Goal: Information Seeking & Learning: Check status

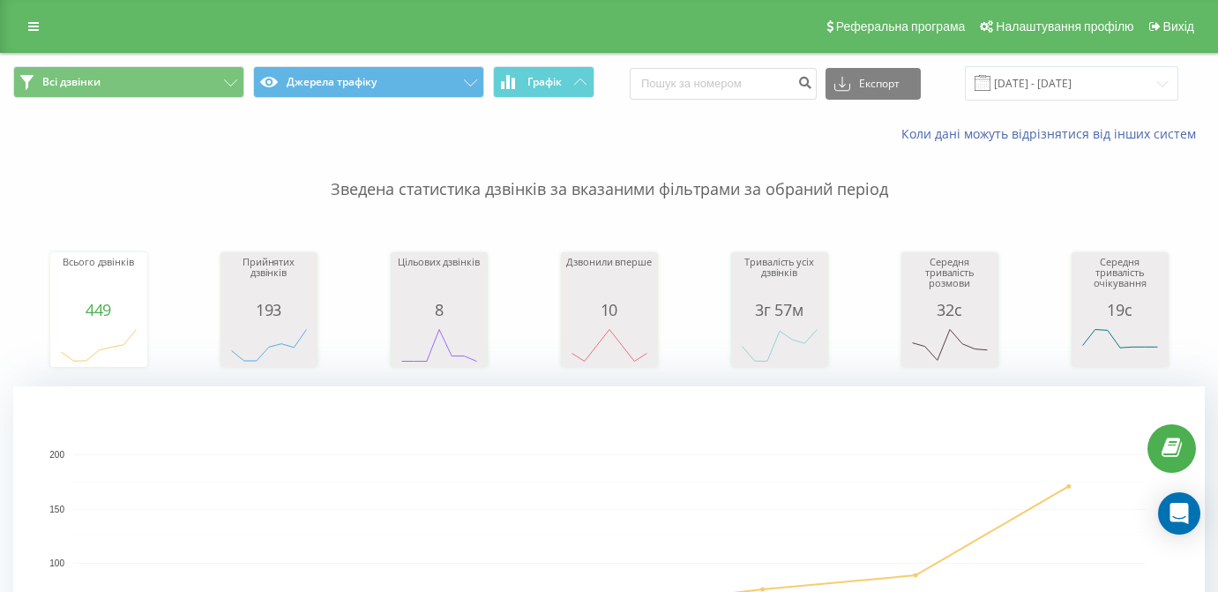
type input "099 719 43 85"
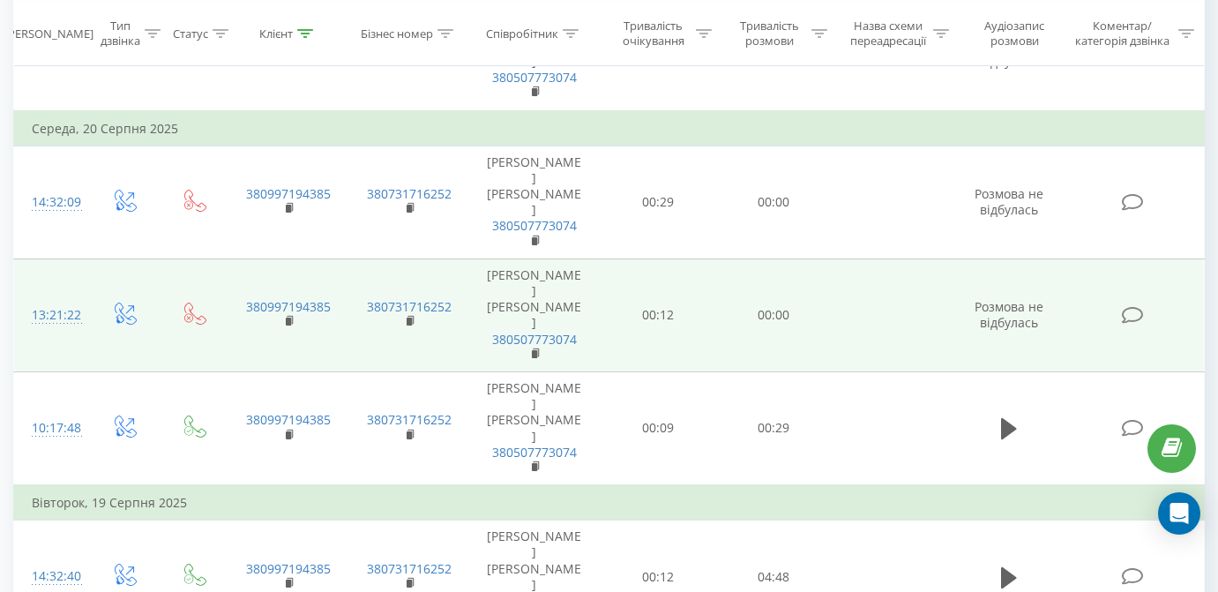
scroll to position [1065, 0]
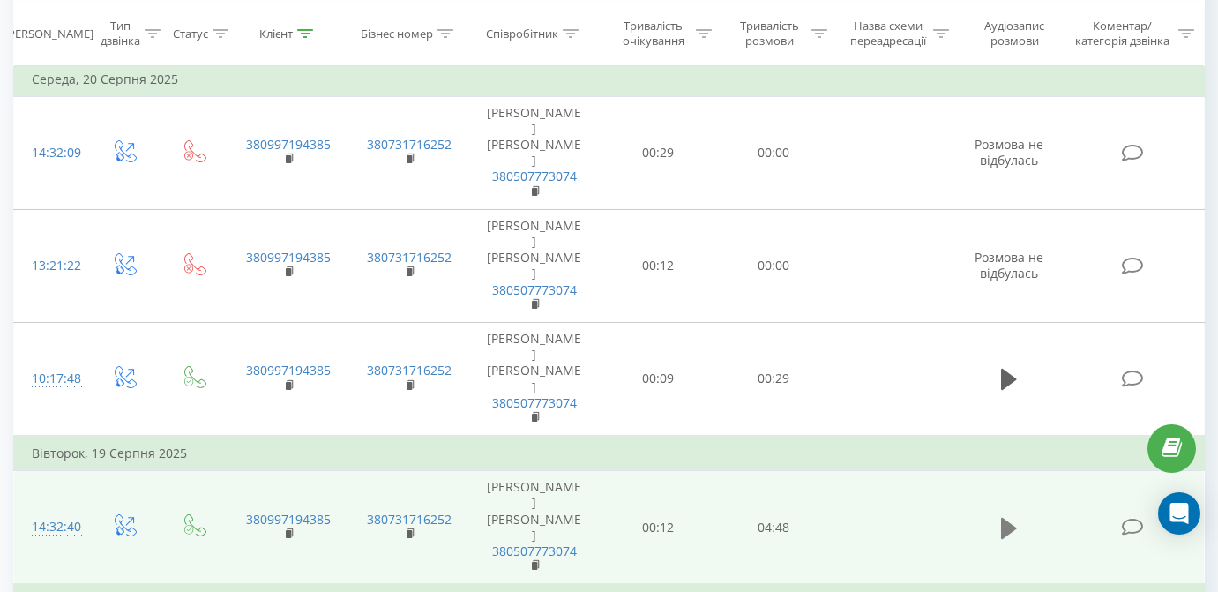
click at [1013, 516] on icon at bounding box center [1009, 528] width 16 height 25
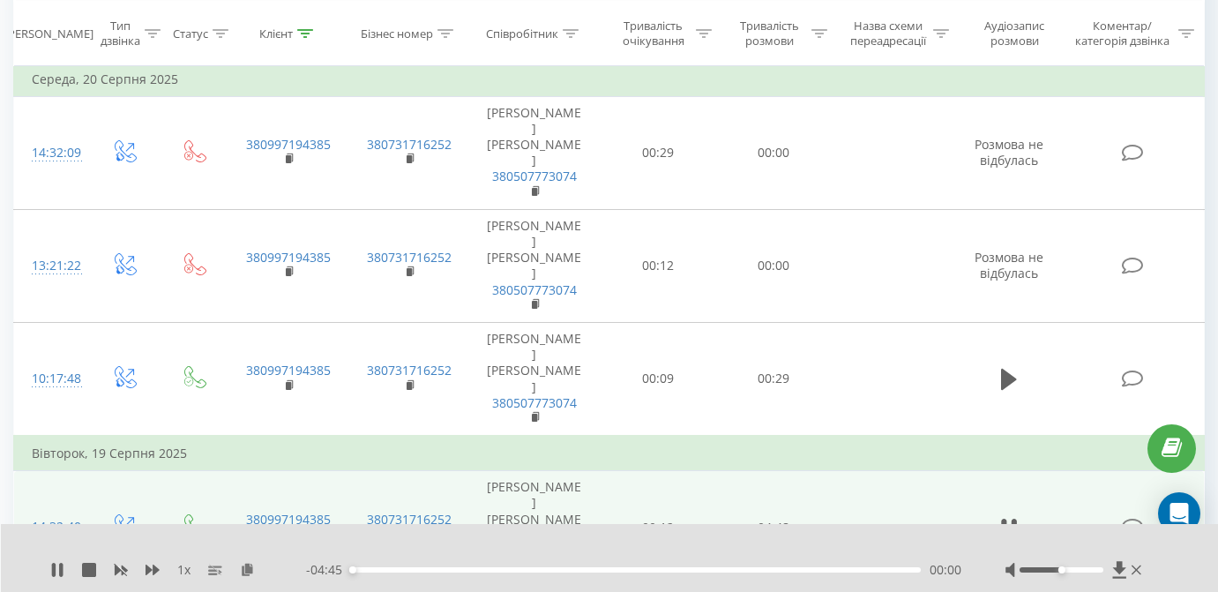
click at [644, 571] on div "00:00" at bounding box center [636, 569] width 570 height 5
click at [55, 565] on icon at bounding box center [54, 570] width 4 height 14
click at [54, 567] on icon at bounding box center [57, 570] width 11 height 14
click at [669, 565] on div "- 02:17 02:28 02:28" at bounding box center [633, 570] width 655 height 18
click at [677, 570] on div "02:43" at bounding box center [636, 569] width 570 height 5
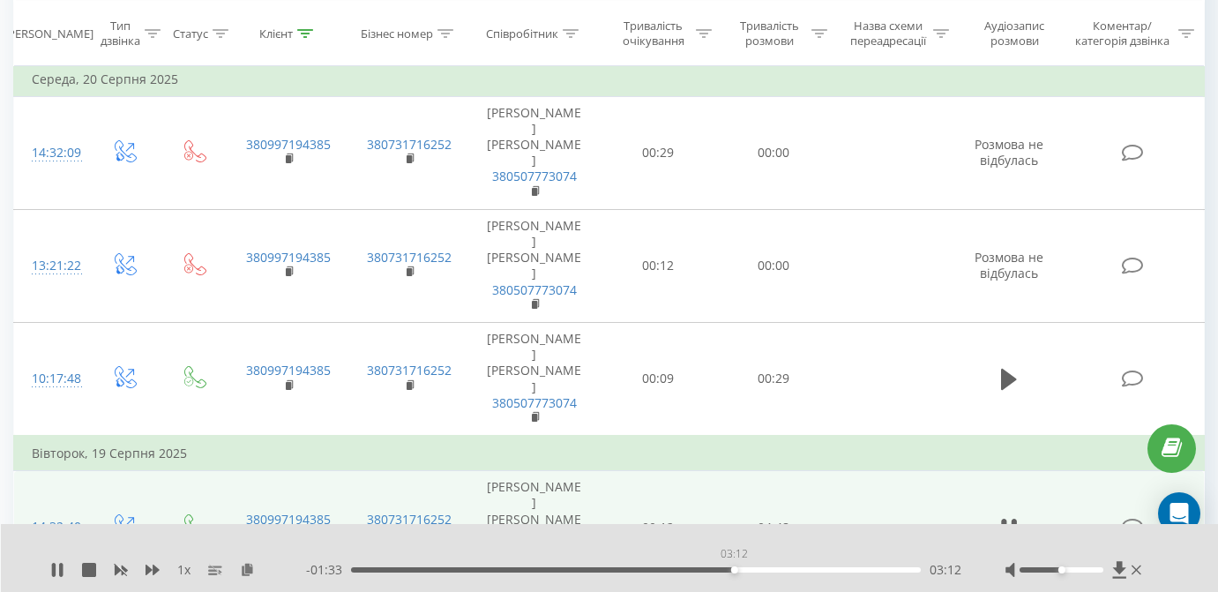
click at [734, 571] on div "03:12" at bounding box center [636, 569] width 570 height 5
click at [718, 571] on div "03:04" at bounding box center [636, 569] width 570 height 5
click at [571, 572] on div "03:15" at bounding box center [636, 569] width 570 height 5
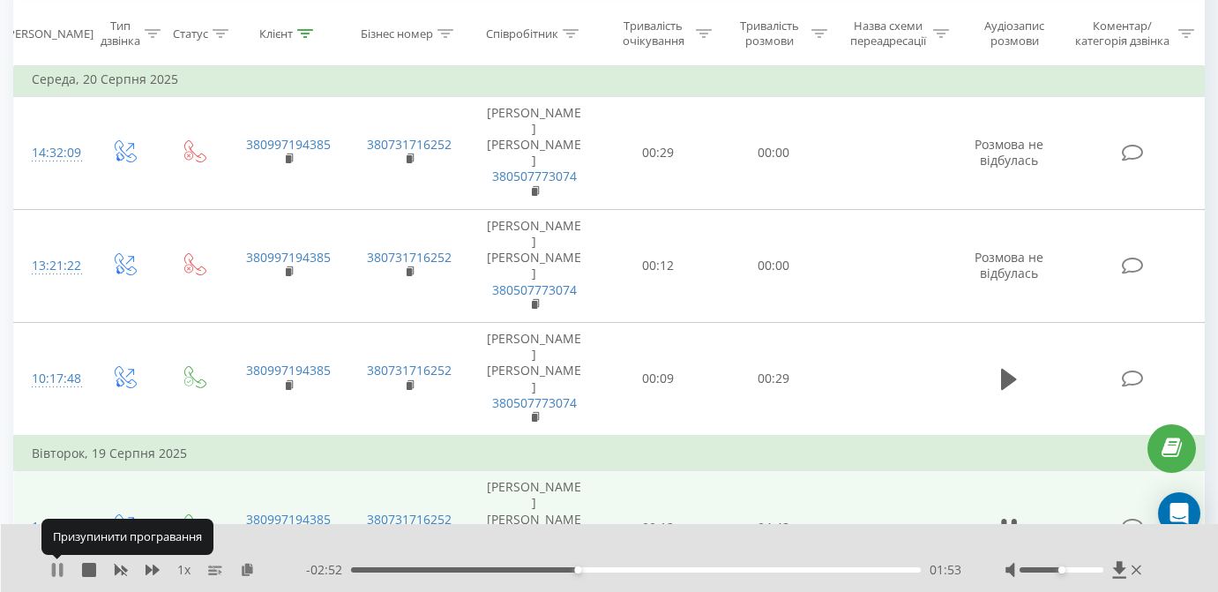
click at [58, 572] on icon at bounding box center [57, 570] width 14 height 14
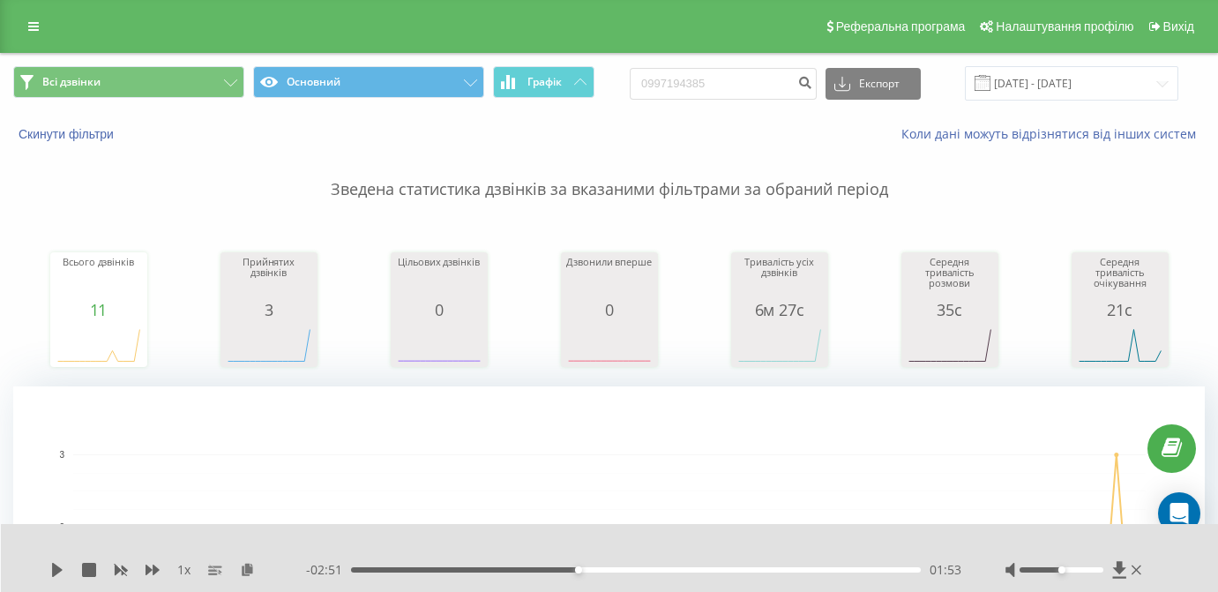
scroll to position [0, 0]
click at [43, 39] on link at bounding box center [34, 26] width 32 height 25
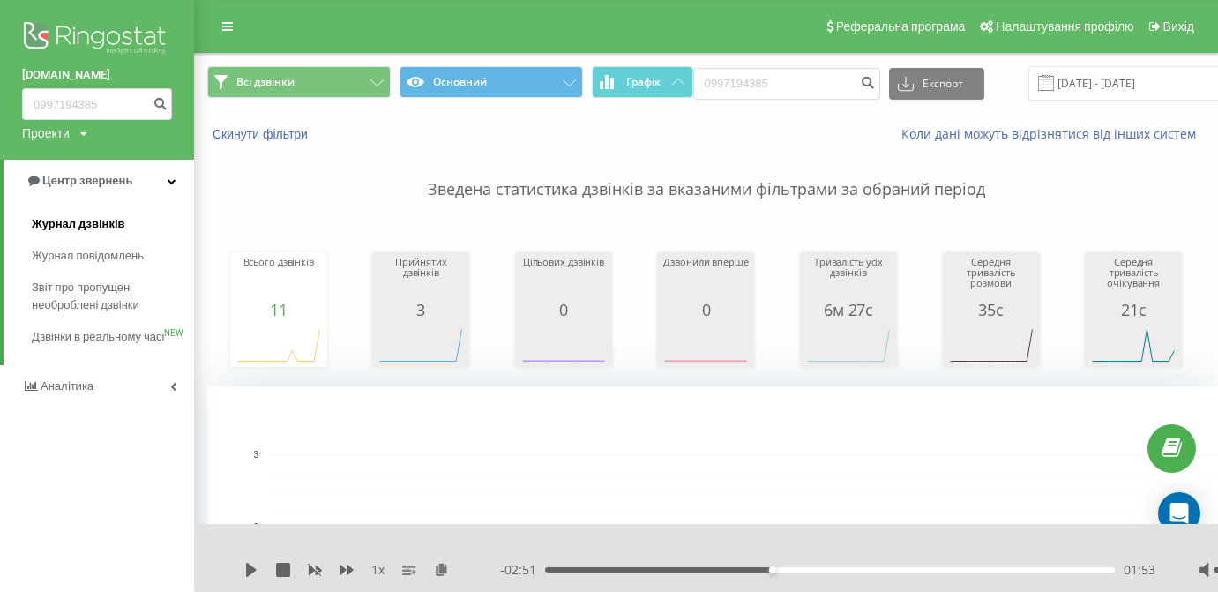
click at [104, 208] on link "Журнал дзвінків" at bounding box center [113, 224] width 162 height 32
click at [90, 393] on span "Аналiтика" at bounding box center [69, 385] width 56 height 13
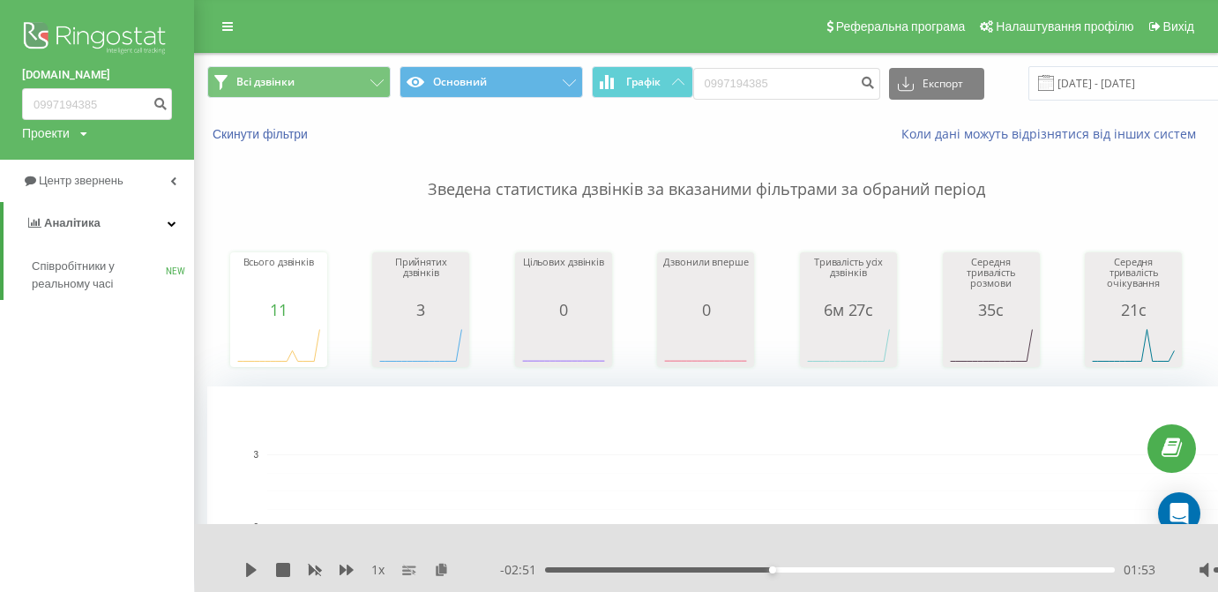
click at [86, 399] on div "[DOMAIN_NAME] 0997194385 Проекти [DOMAIN_NAME] Центр звернень Аналiтика Співроб…" at bounding box center [97, 296] width 194 height 592
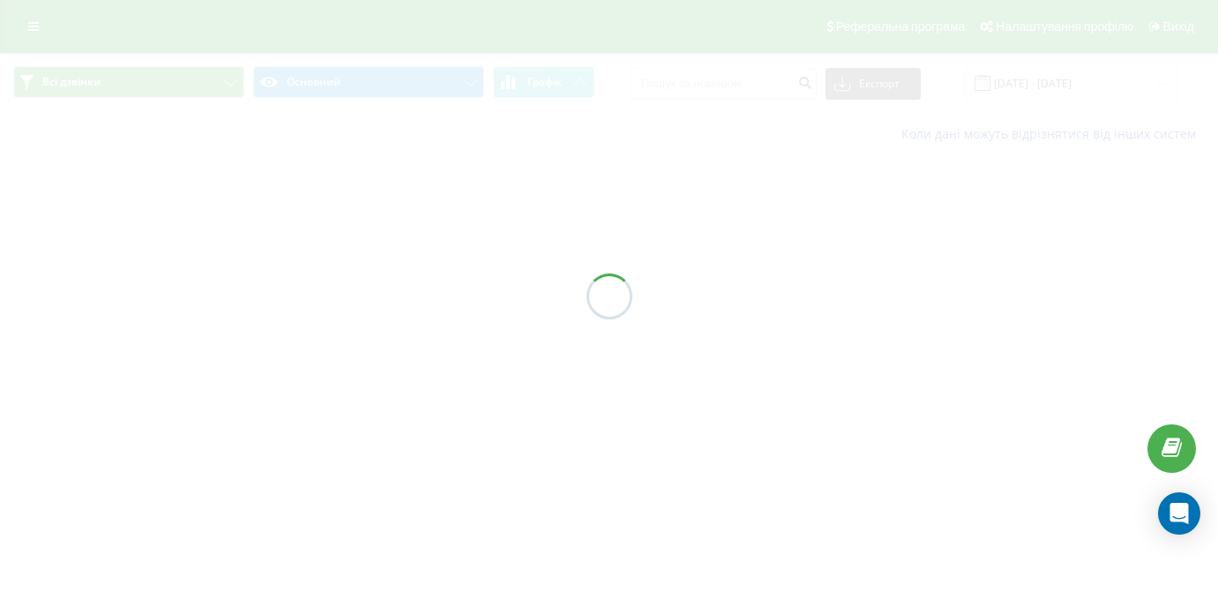
click at [19, 30] on div "Реферальна програма Налаштування профілю Вихід Всі дзвінки Основний Графік Експ…" at bounding box center [609, 78] width 1218 height 156
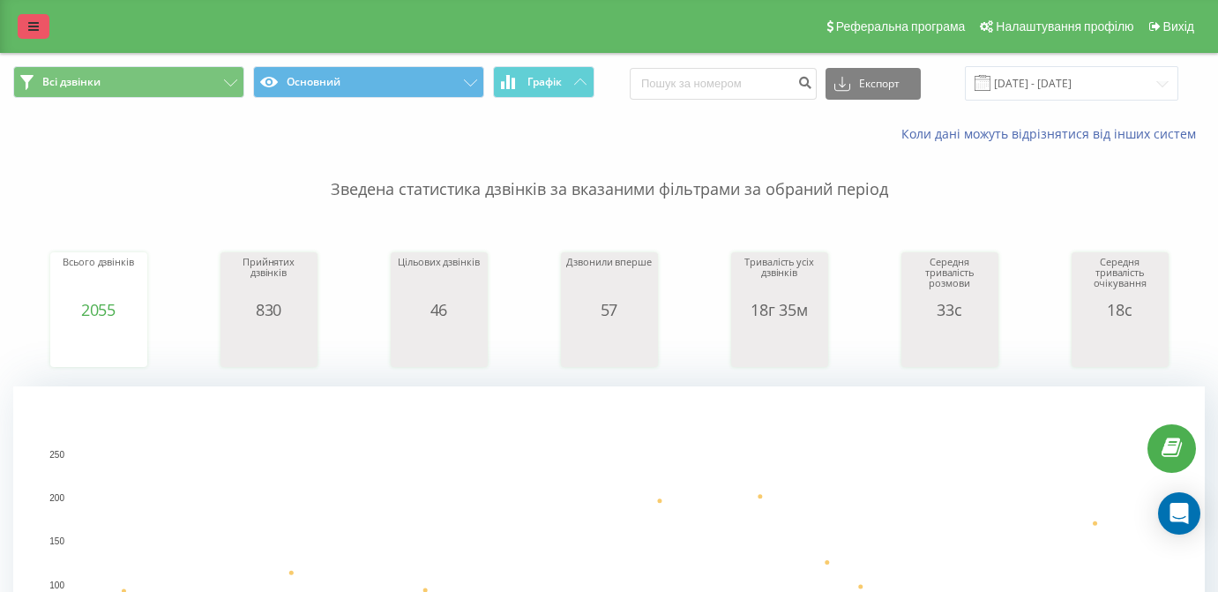
click at [26, 26] on link at bounding box center [34, 26] width 32 height 25
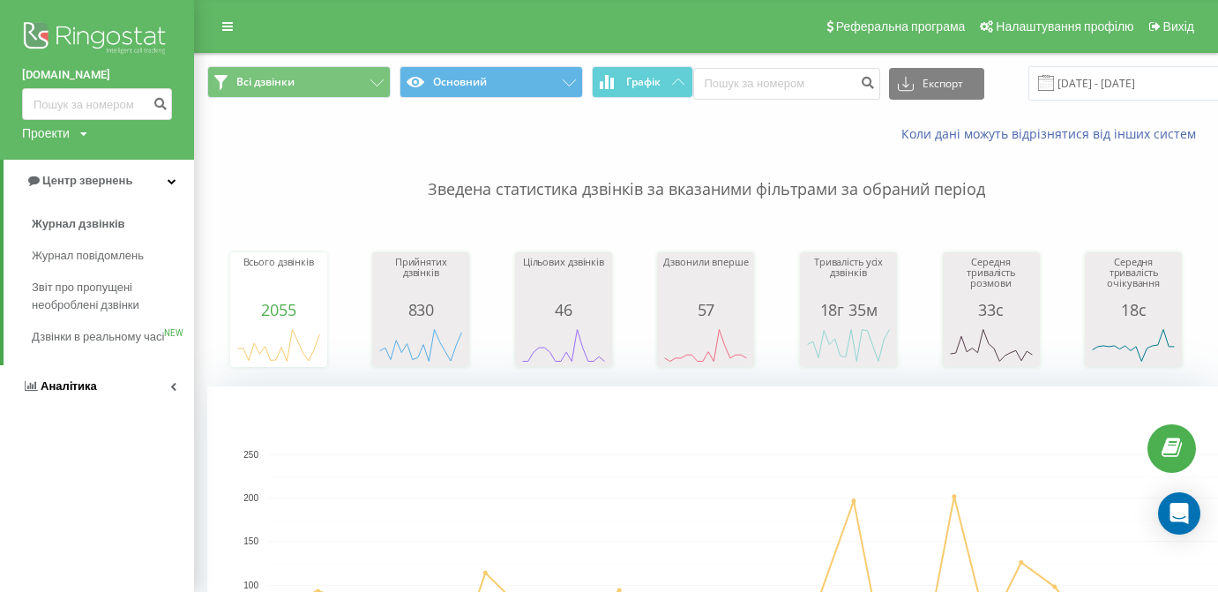
click at [102, 382] on link "Аналiтика" at bounding box center [97, 386] width 194 height 42
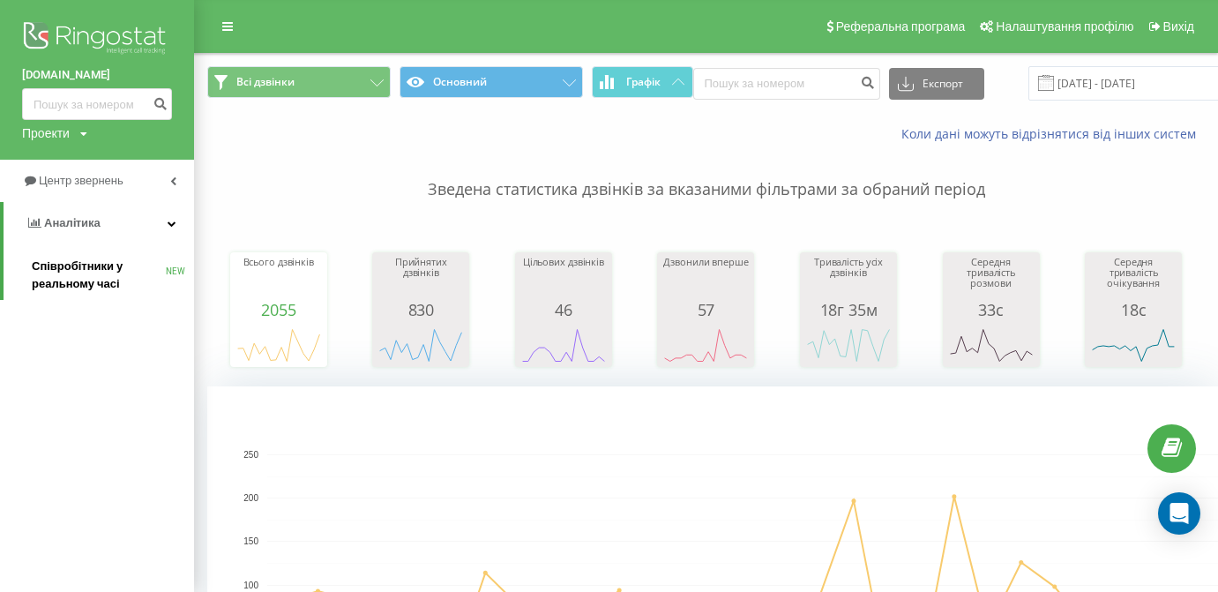
click at [105, 270] on link "Співробітники у реальному часі NEW" at bounding box center [113, 275] width 162 height 49
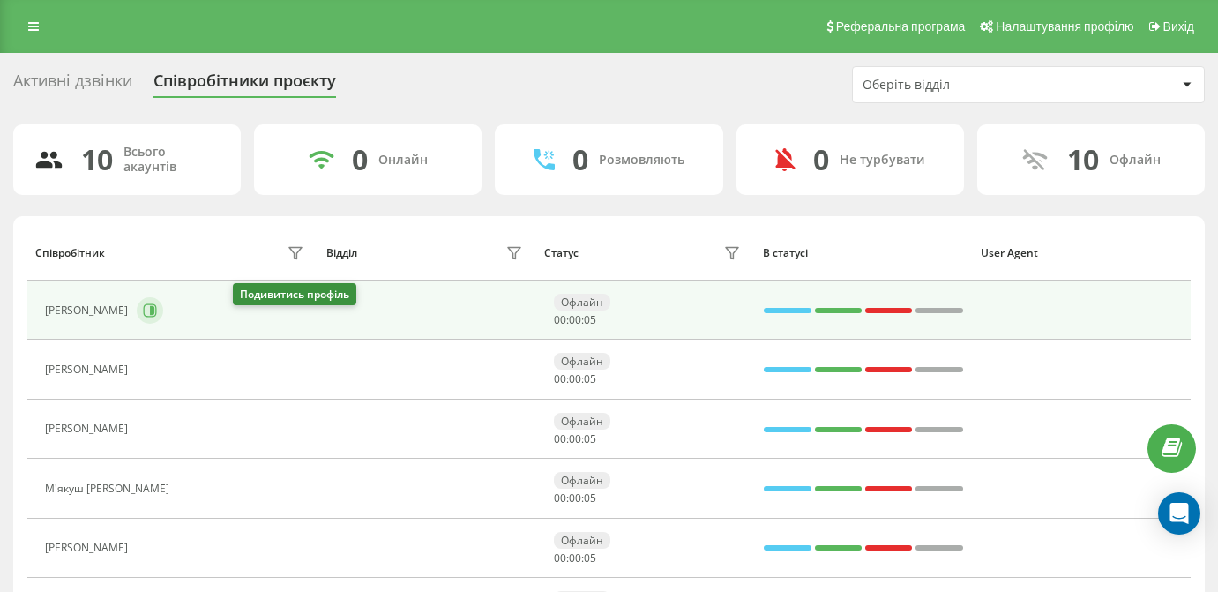
click at [157, 317] on icon at bounding box center [150, 309] width 13 height 13
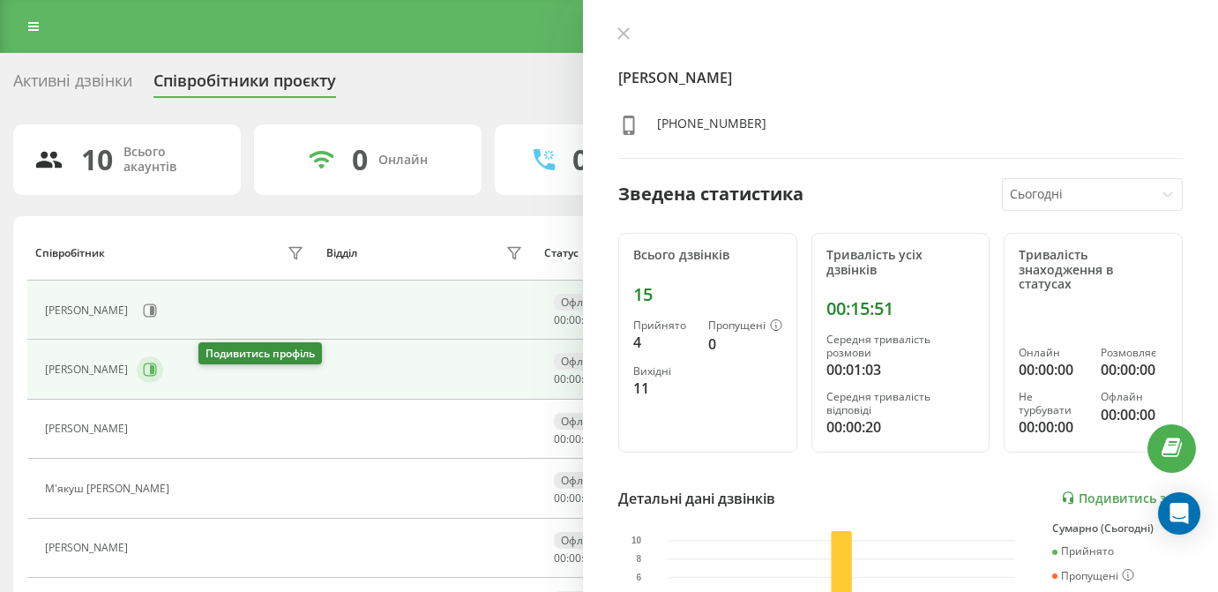
click at [157, 377] on icon at bounding box center [150, 370] width 14 height 14
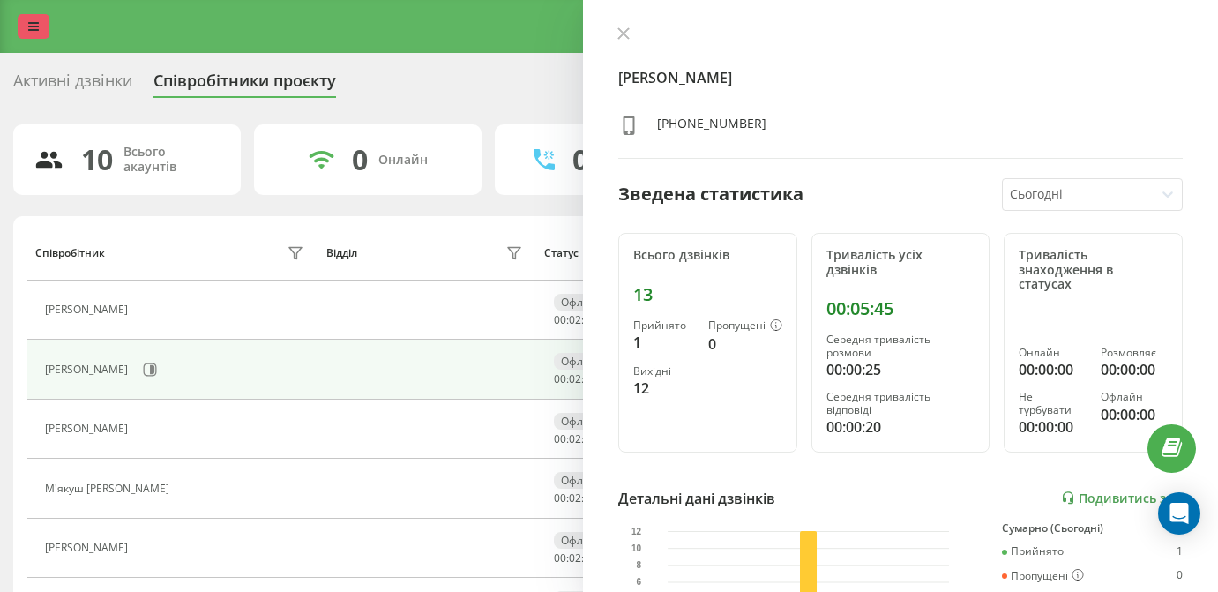
click at [37, 33] on icon at bounding box center [33, 26] width 11 height 12
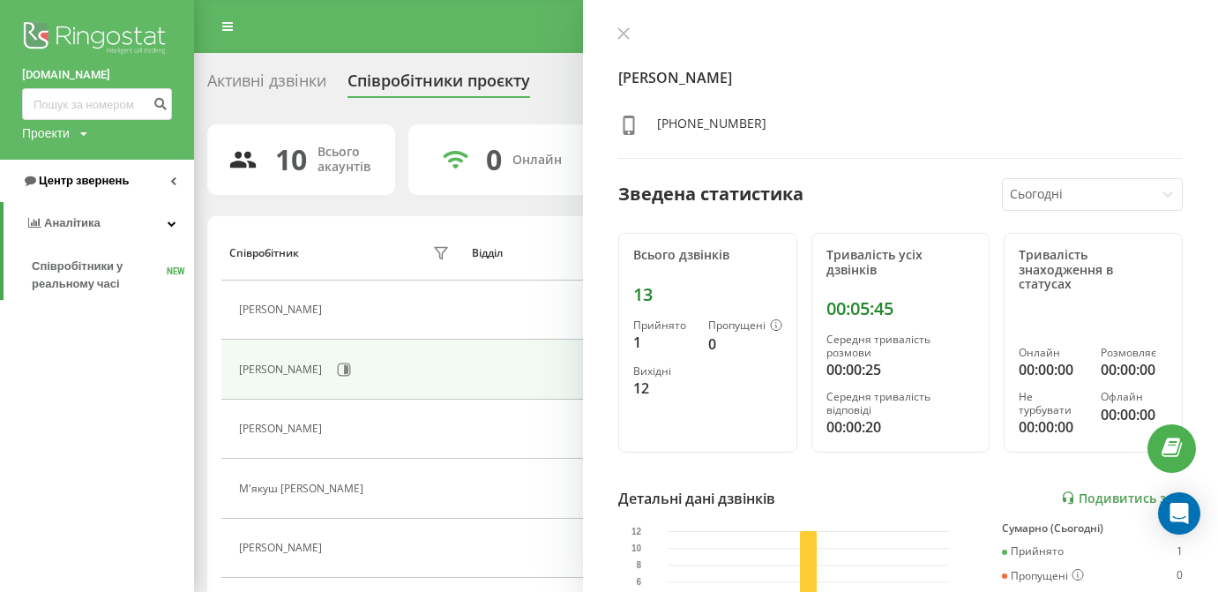
click at [78, 189] on link "Центр звернень" at bounding box center [97, 181] width 194 height 42
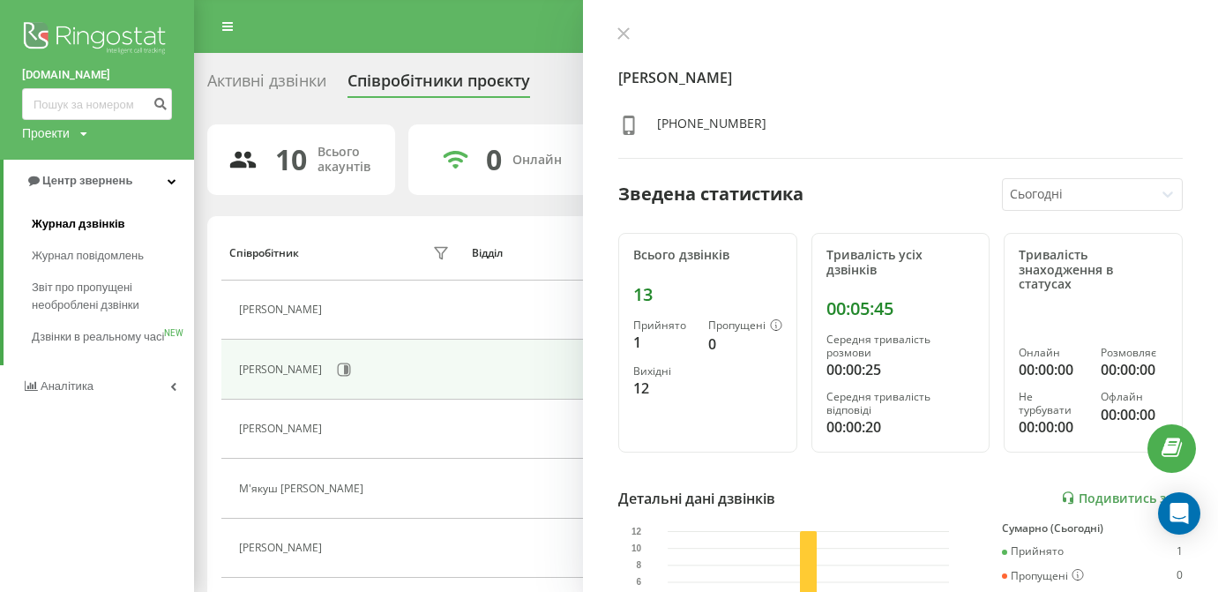
click at [83, 224] on span "Журнал дзвінків" at bounding box center [79, 224] width 94 height 18
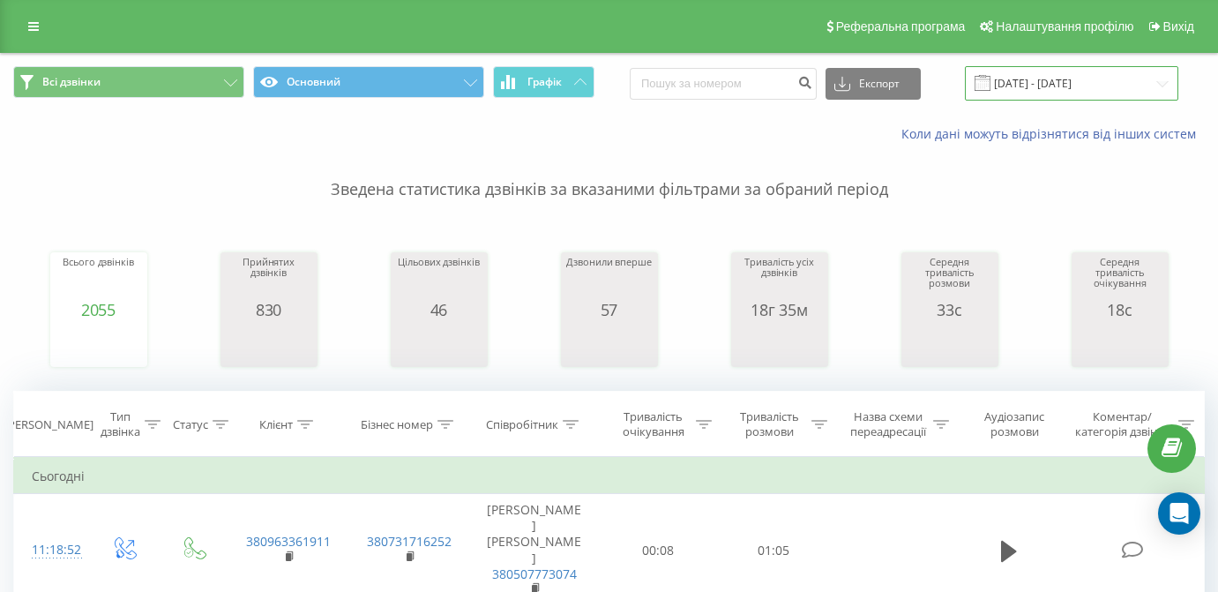
click at [1084, 94] on input "[DATE] - [DATE]" at bounding box center [1071, 83] width 213 height 34
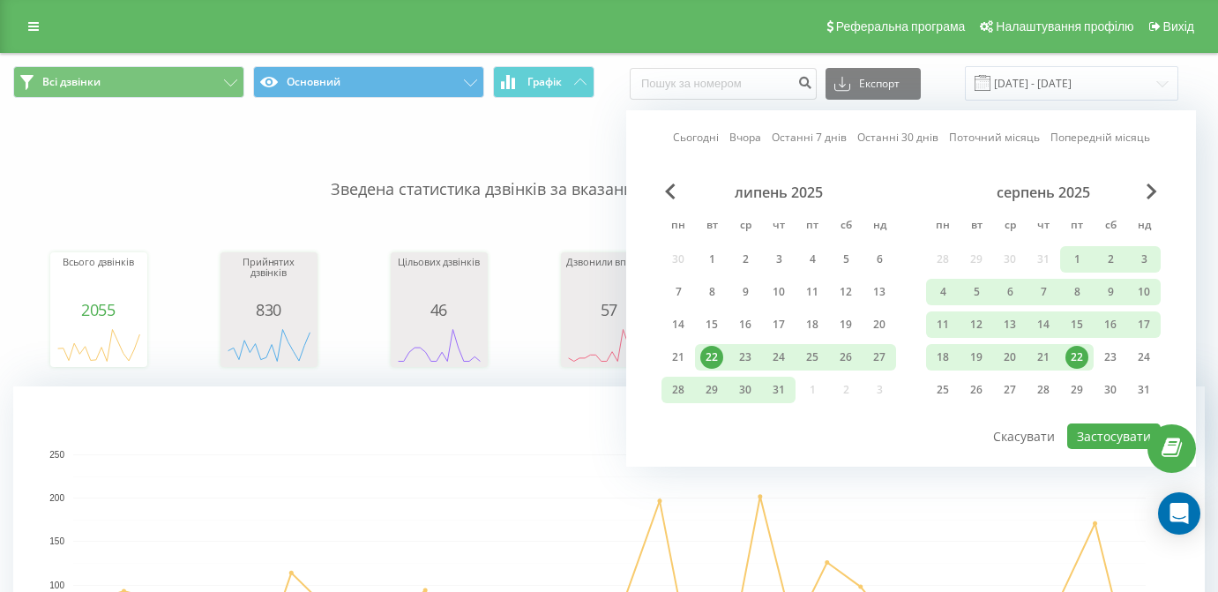
click at [1066, 369] on div "22" at bounding box center [1077, 357] width 23 height 23
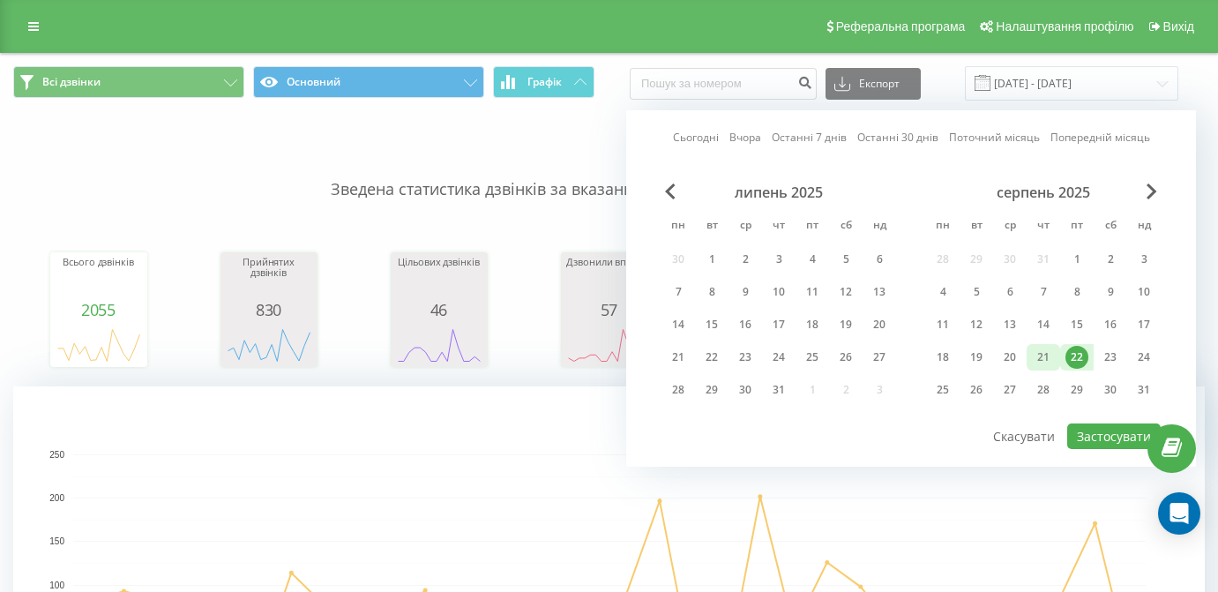
click at [1038, 369] on div "21" at bounding box center [1043, 357] width 23 height 23
click at [1098, 449] on button "Застосувати" at bounding box center [1114, 436] width 94 height 26
type input "21.08.2025 - 21.08.2025"
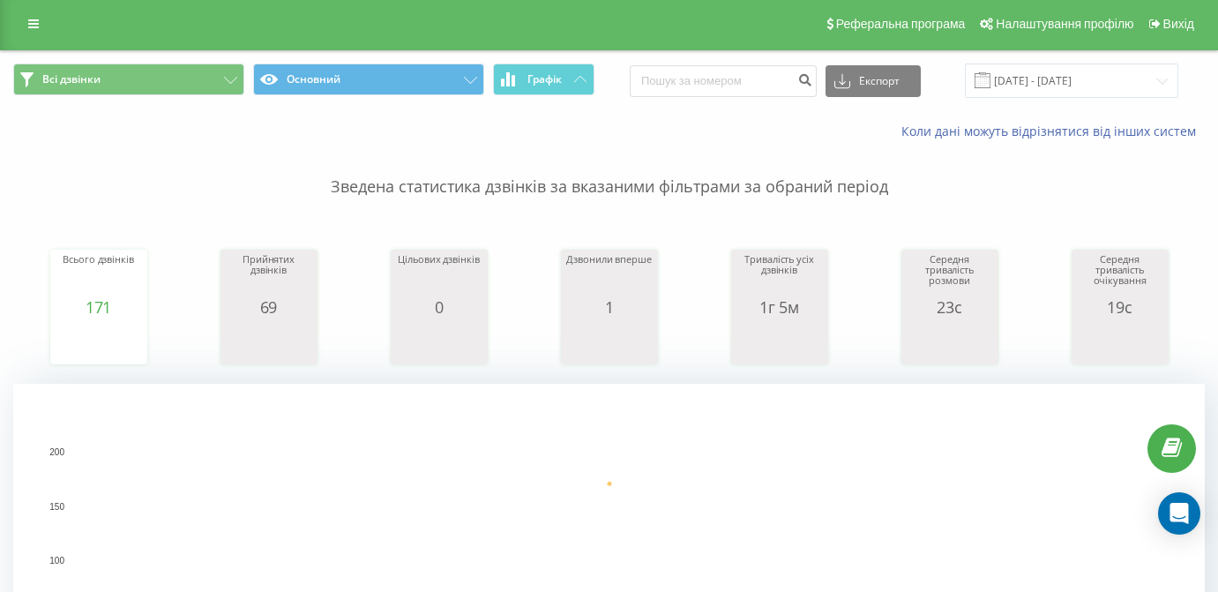
scroll to position [6, 0]
